Goal: Transaction & Acquisition: Subscribe to service/newsletter

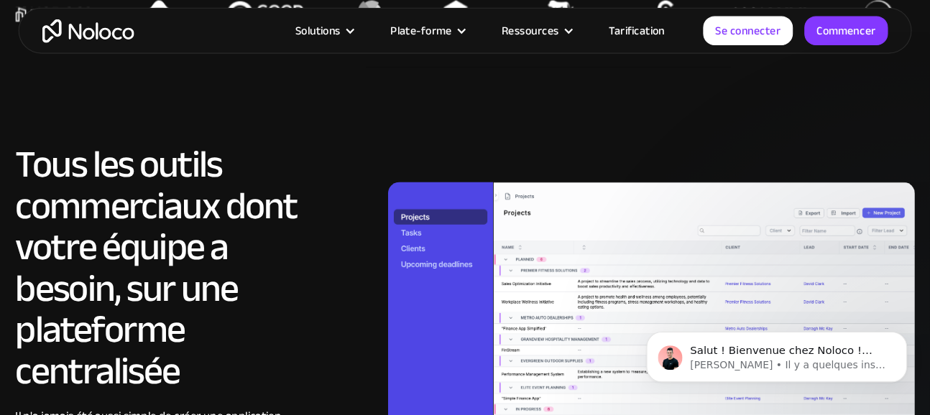
scroll to position [1198, 0]
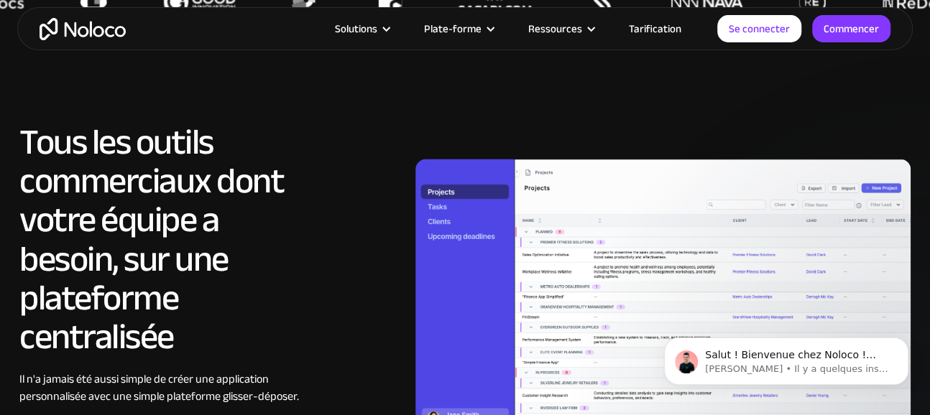
drag, startPoint x: 884, startPoint y: 1, endPoint x: 362, endPoint y: 111, distance: 533.3
click at [362, 111] on section "Tous les outils commerciaux dont votre équipe a besoin, sur une plateforme cent…" at bounding box center [465, 396] width 930 height 691
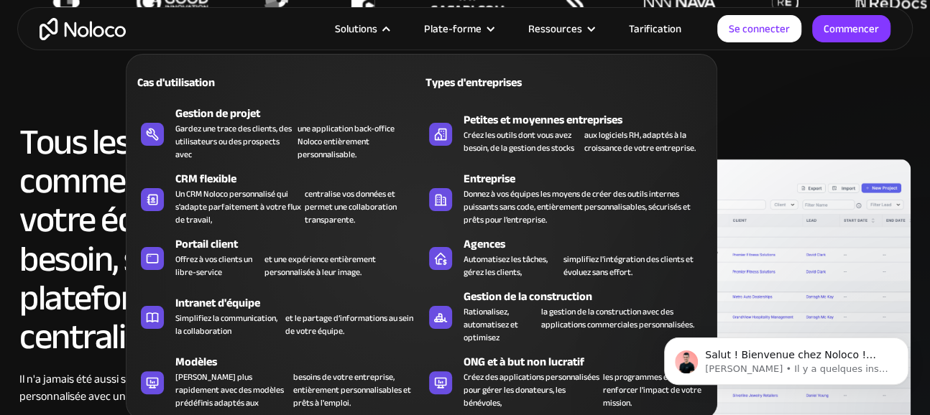
click at [386, 34] on nav "Cas d'utilisation Types d'entreprises Gestion de projet Gardez une trace des cl…" at bounding box center [421, 227] width 591 height 387
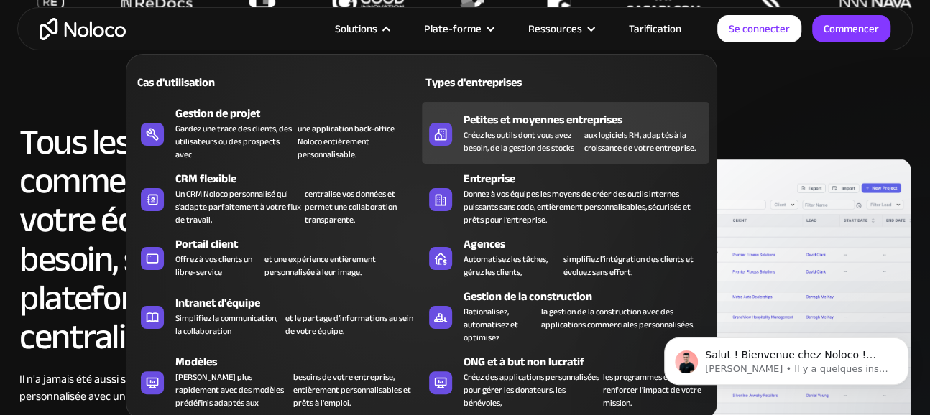
click at [507, 131] on font "Créez les outils dont vous avez besoin, de la gestion des stocks" at bounding box center [518, 141] width 111 height 29
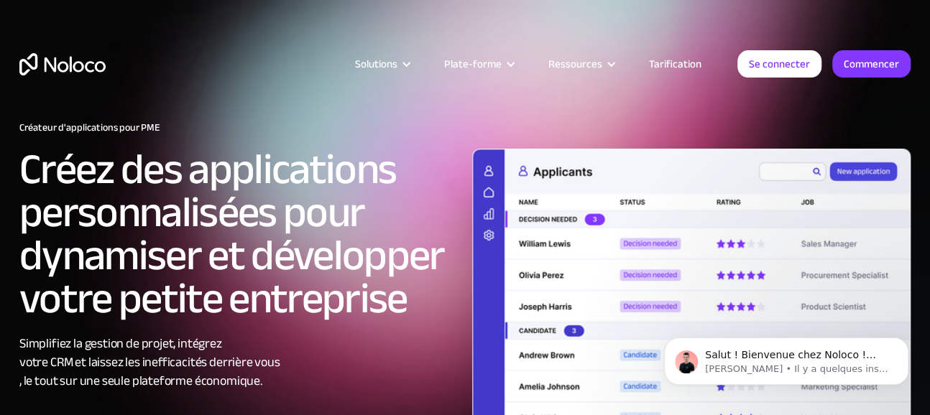
click at [670, 63] on font "Tarification" at bounding box center [675, 64] width 52 height 20
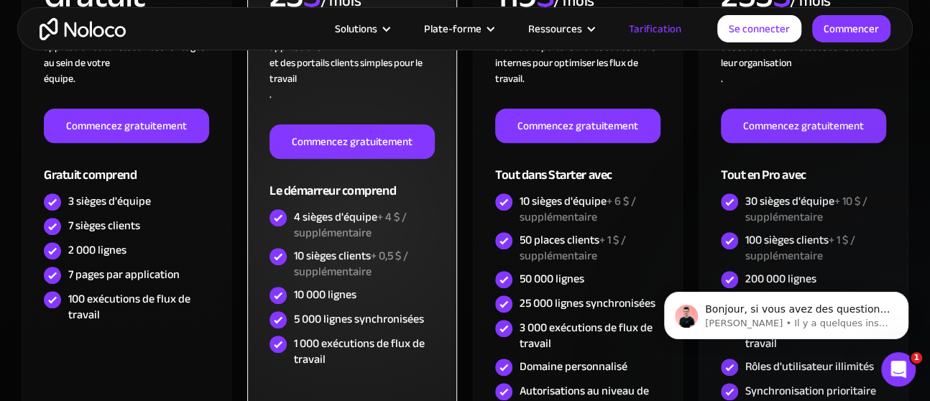
scroll to position [319, 0]
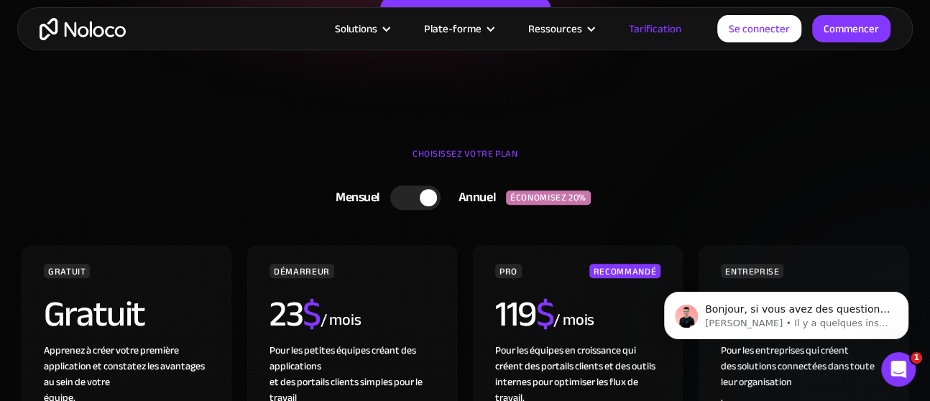
click at [405, 202] on div at bounding box center [415, 197] width 50 height 24
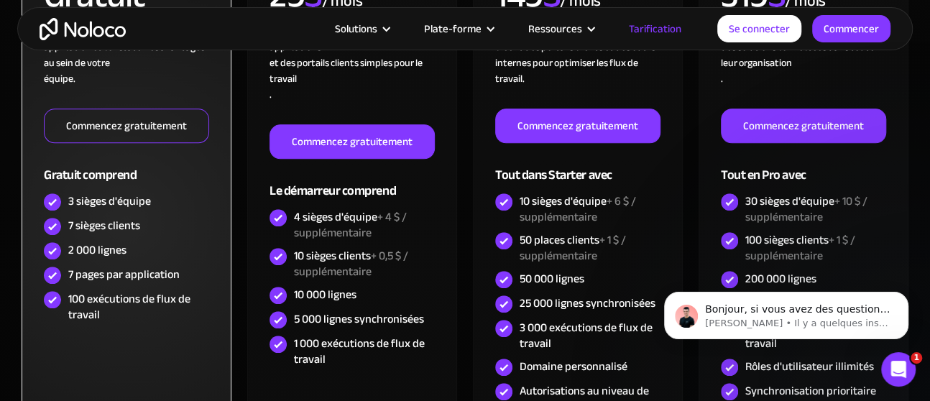
click at [152, 126] on font "Commencez gratuitement" at bounding box center [126, 126] width 121 height 20
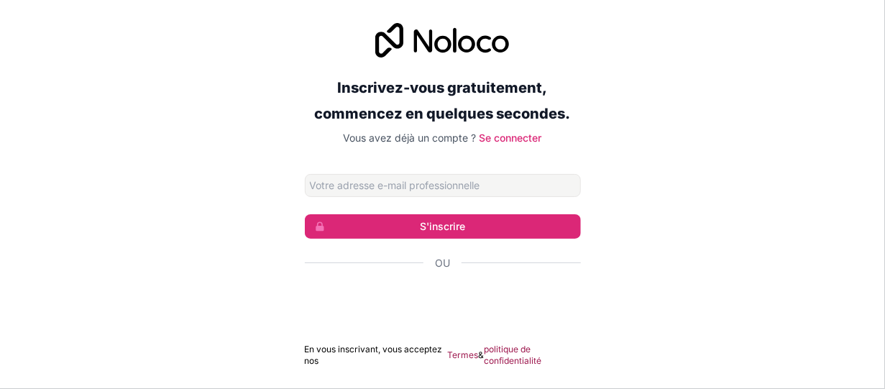
click at [379, 187] on input "Adresse email" at bounding box center [443, 185] width 276 height 23
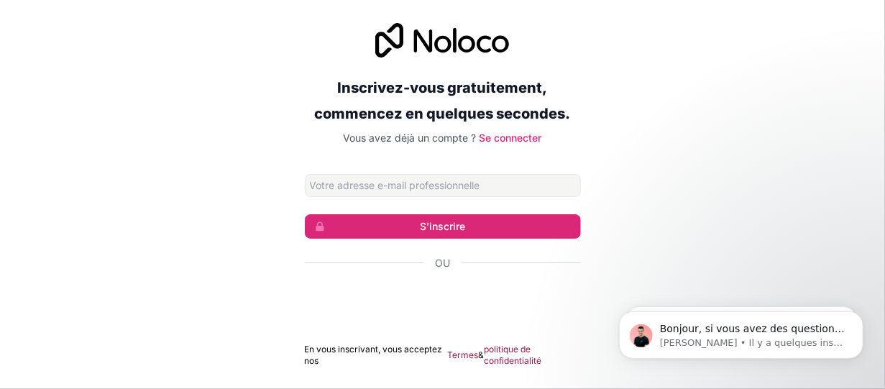
type input "[EMAIL_ADDRESS][DOMAIN_NAME]"
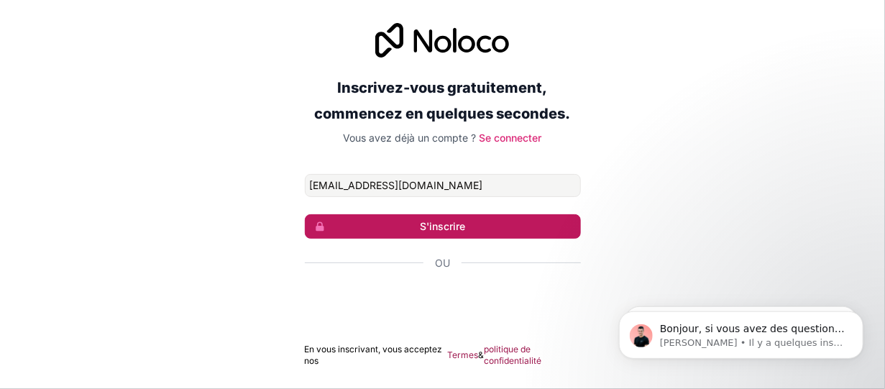
click at [445, 224] on font "S'inscrire" at bounding box center [442, 226] width 45 height 12
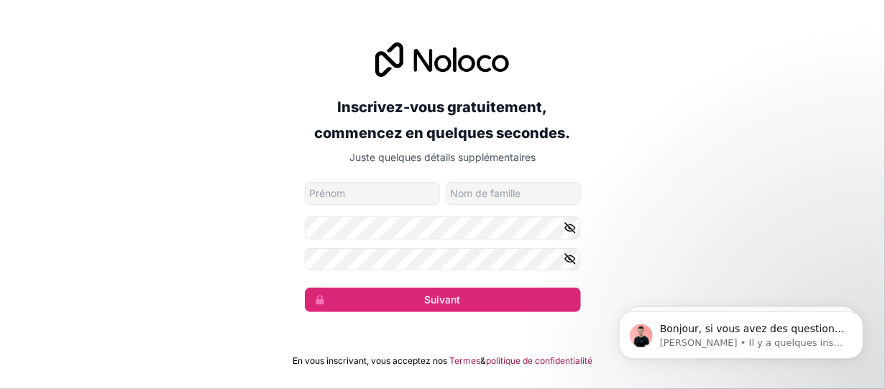
click at [366, 195] on input "prénom" at bounding box center [372, 193] width 135 height 23
type input "Bernard"
type input "DARTENSET"
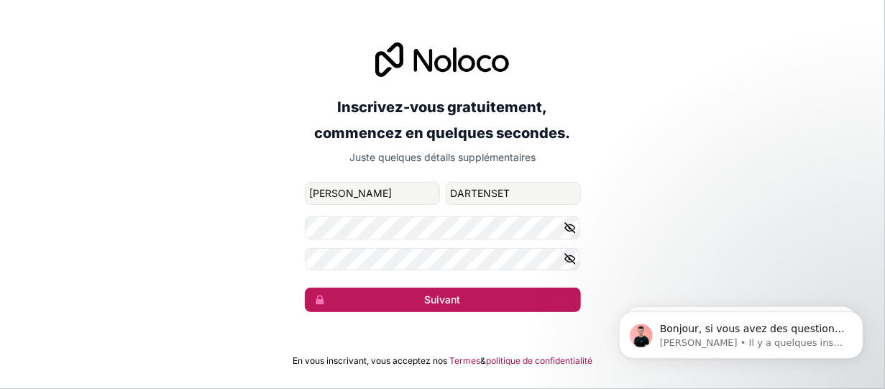
click at [475, 294] on button "Suivant" at bounding box center [443, 299] width 276 height 24
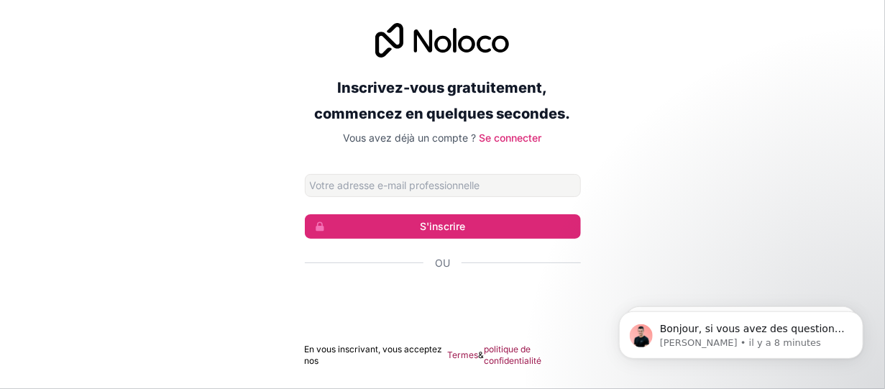
type input "bdartenset@gmail.com"
click at [518, 139] on font "Se connecter" at bounding box center [510, 137] width 63 height 12
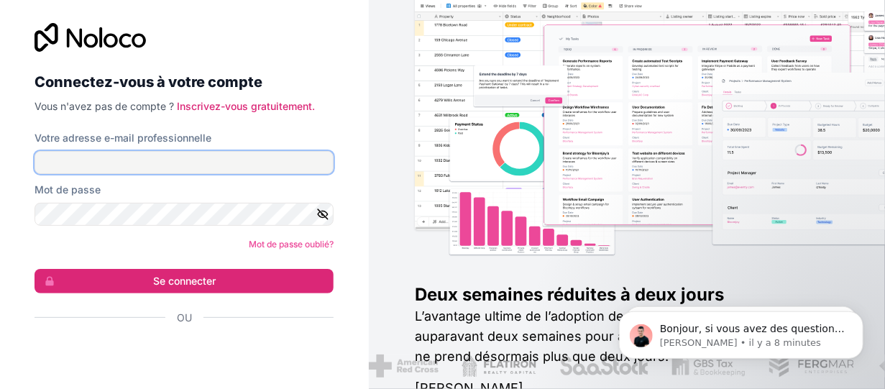
click at [110, 162] on input "Votre adresse e-mail professionnelle" at bounding box center [183, 162] width 299 height 23
type input "bdartenset@gmail.com"
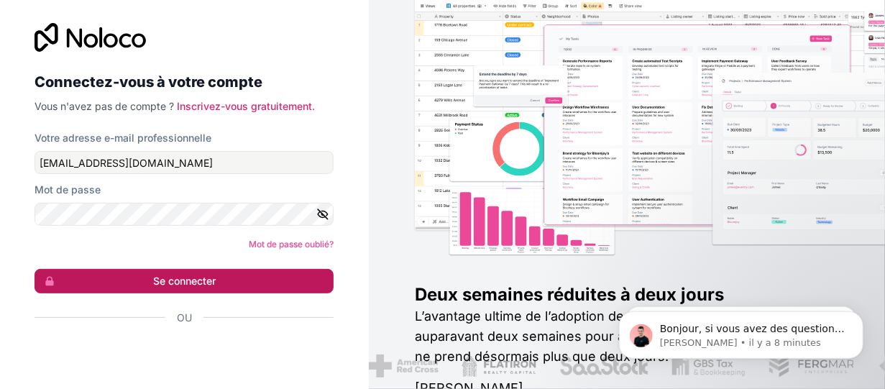
click at [173, 279] on font "Se connecter" at bounding box center [184, 280] width 63 height 12
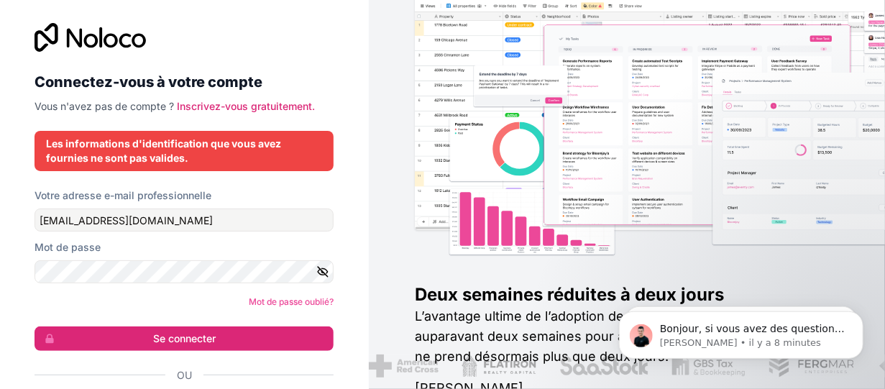
click at [318, 274] on icon "button" at bounding box center [322, 271] width 13 height 13
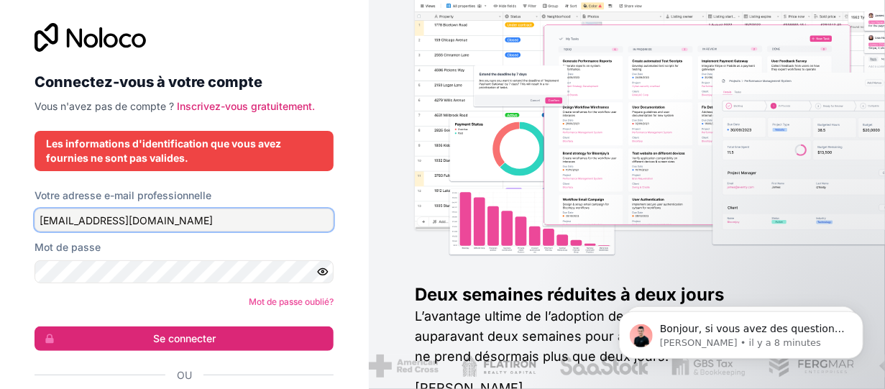
click at [155, 220] on input "bdartenset@gmail.com" at bounding box center [183, 219] width 299 height 23
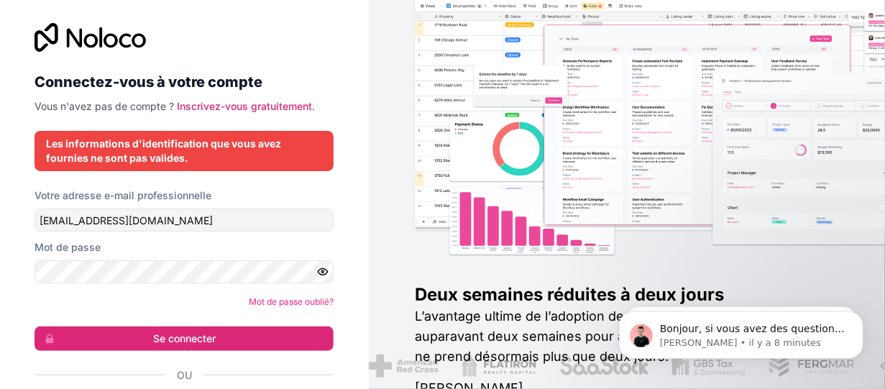
click at [60, 310] on form "Votre adresse e-mail professionnelle bdartenset@gmail.com Mot de passe Mot de p…" at bounding box center [183, 310] width 299 height 244
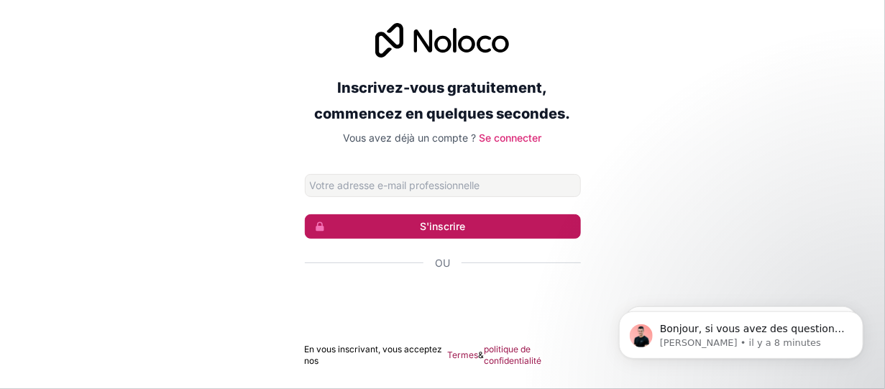
click at [435, 226] on font "S'inscrire" at bounding box center [442, 226] width 45 height 12
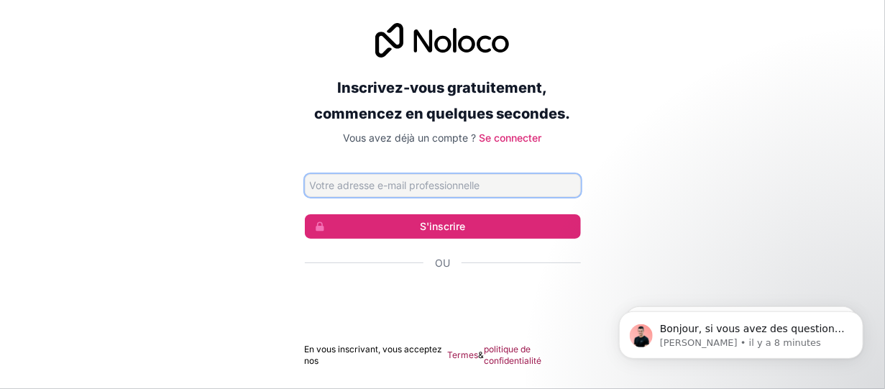
click at [354, 182] on input "Adresse email" at bounding box center [443, 185] width 276 height 23
type input "bdartenset@gmail.com"
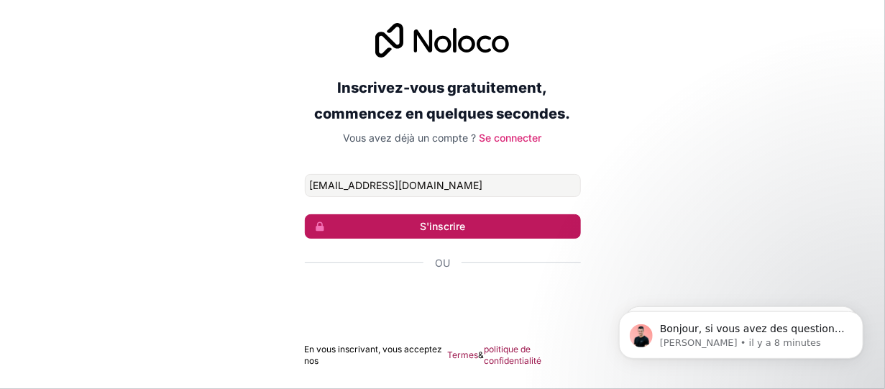
click at [428, 224] on font "S'inscrire" at bounding box center [442, 226] width 45 height 12
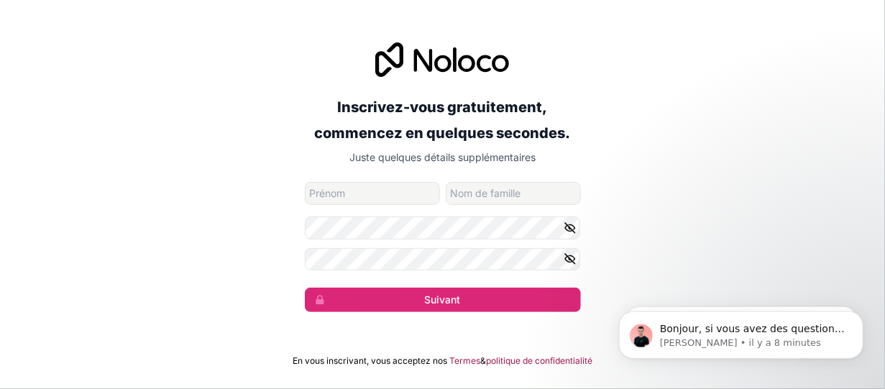
click at [366, 195] on input "prénom" at bounding box center [372, 193] width 135 height 23
type input "Bernard"
type input "DARTENSET"
click at [570, 231] on icon "button" at bounding box center [570, 227] width 10 height 6
click at [567, 259] on icon "button" at bounding box center [569, 258] width 13 height 13
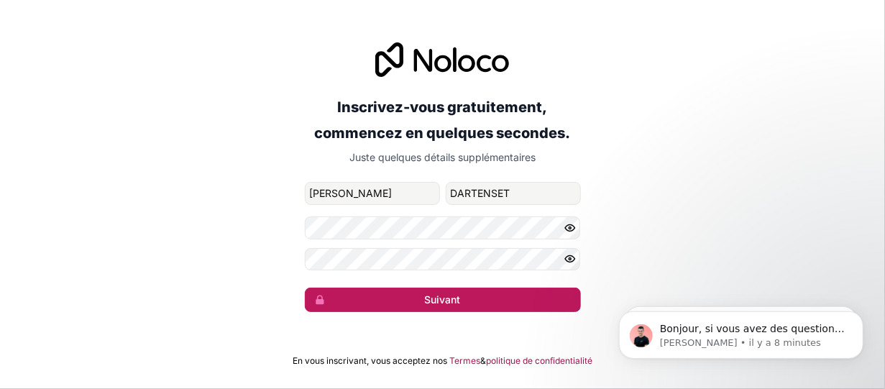
click at [452, 304] on font "Suivant" at bounding box center [443, 299] width 36 height 12
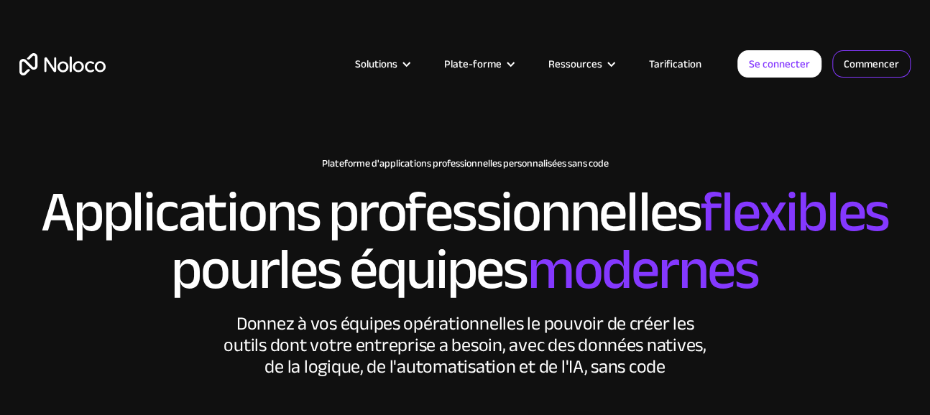
click at [874, 60] on font "Commencer" at bounding box center [871, 64] width 55 height 20
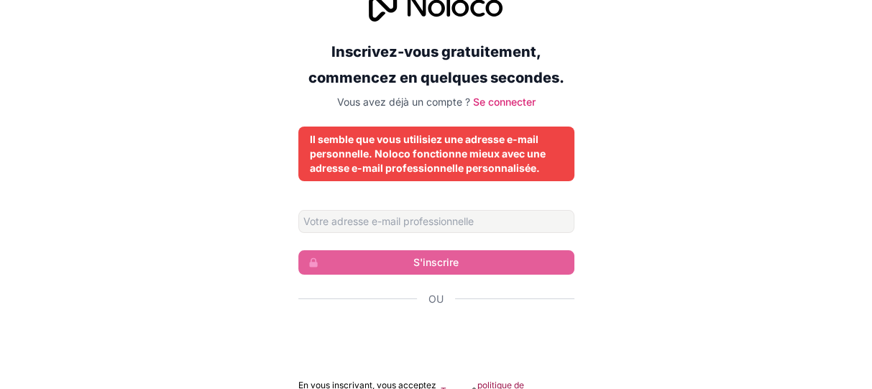
click at [394, 160] on div "Il semble que vous utilisiez une adresse e-mail personnelle. Noloco fonctionne …" at bounding box center [436, 153] width 253 height 43
click at [428, 155] on font "Il semble que vous utilisiez une adresse e-mail personnelle. Noloco fonctionne …" at bounding box center [428, 153] width 236 height 41
